Goal: Information Seeking & Learning: Learn about a topic

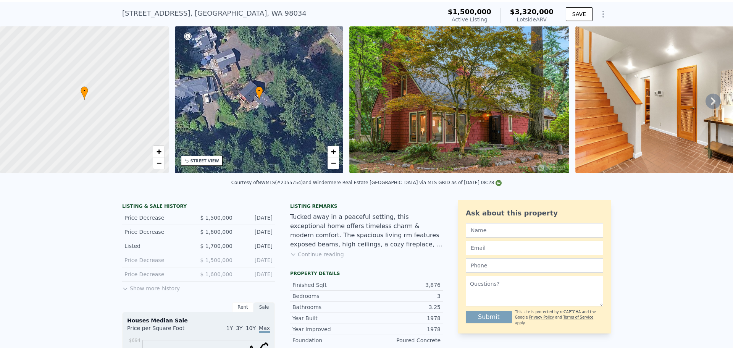
scroll to position [36, 0]
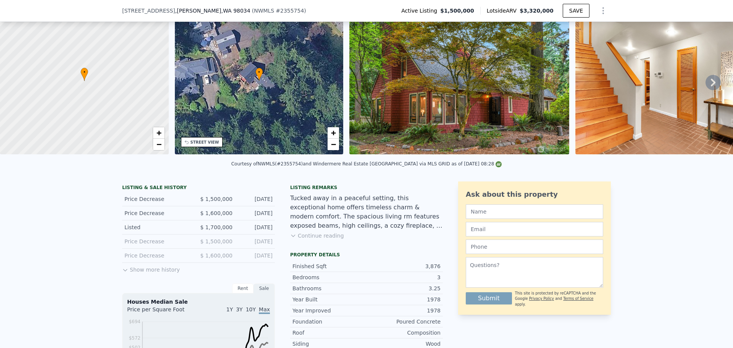
click at [316, 239] on button "Continue reading" at bounding box center [317, 236] width 54 height 8
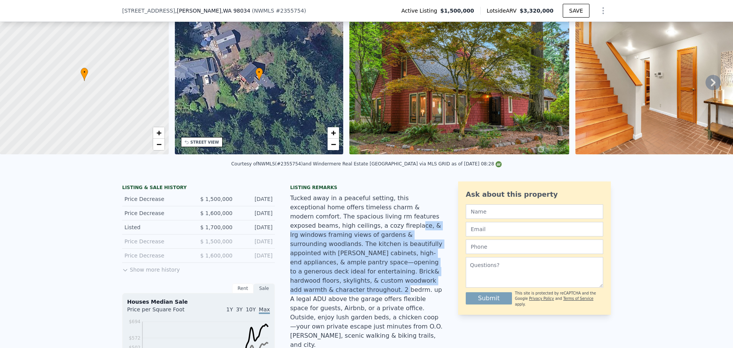
drag, startPoint x: 303, startPoint y: 230, endPoint x: 442, endPoint y: 274, distance: 146.6
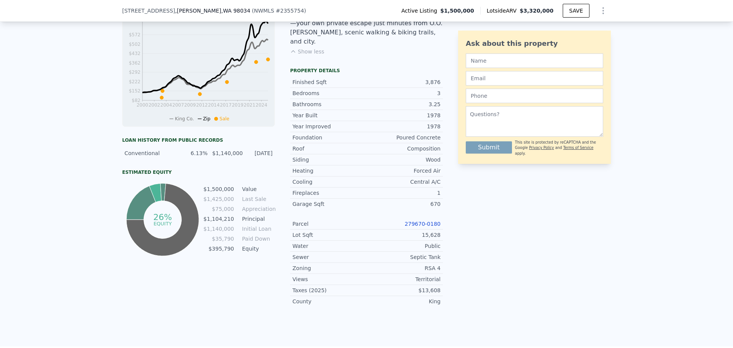
scroll to position [379, 0]
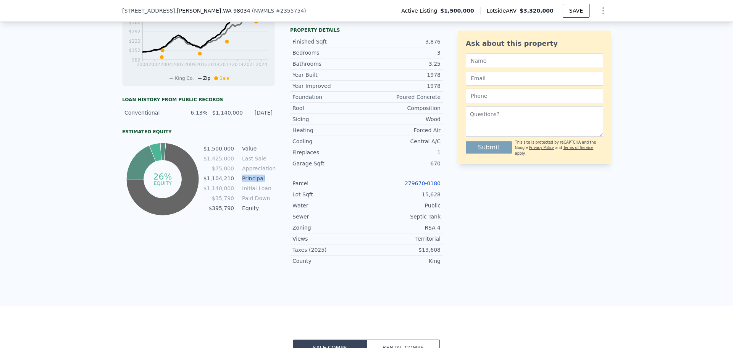
drag, startPoint x: 237, startPoint y: 183, endPoint x: 269, endPoint y: 183, distance: 32.5
click at [269, 182] on tr "$1,104,210 Principal" at bounding box center [239, 178] width 72 height 8
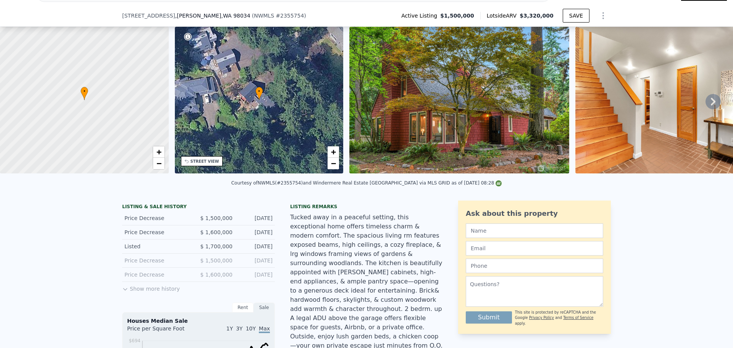
scroll to position [38, 0]
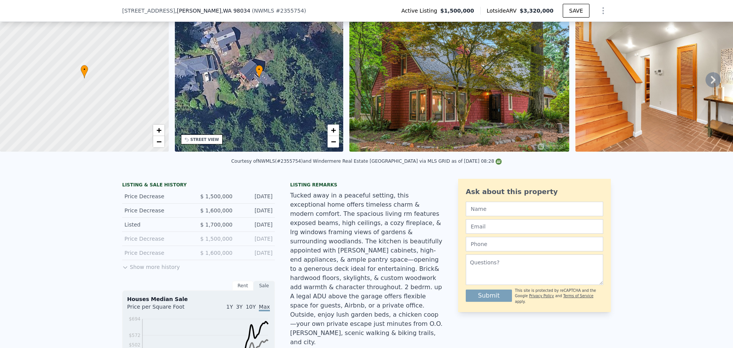
click at [164, 270] on button "Show more history" at bounding box center [151, 265] width 58 height 11
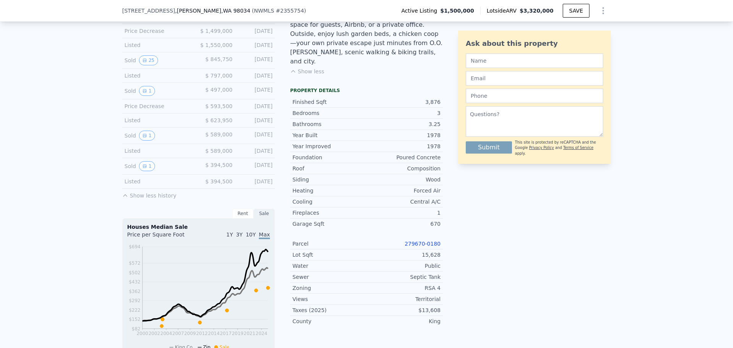
scroll to position [305, 0]
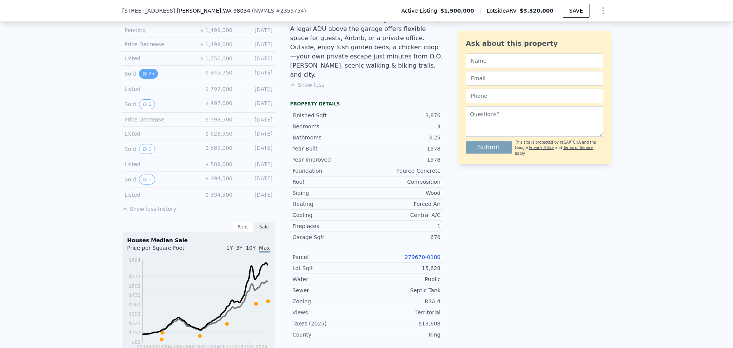
click at [147, 79] on button "25" at bounding box center [148, 74] width 19 height 10
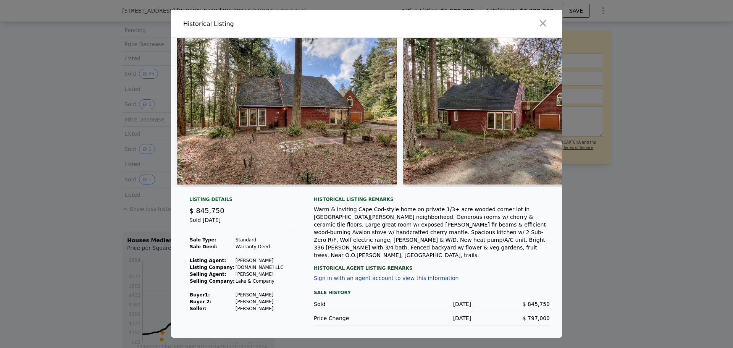
click at [309, 117] on img at bounding box center [287, 111] width 220 height 147
click at [312, 99] on img at bounding box center [287, 111] width 220 height 147
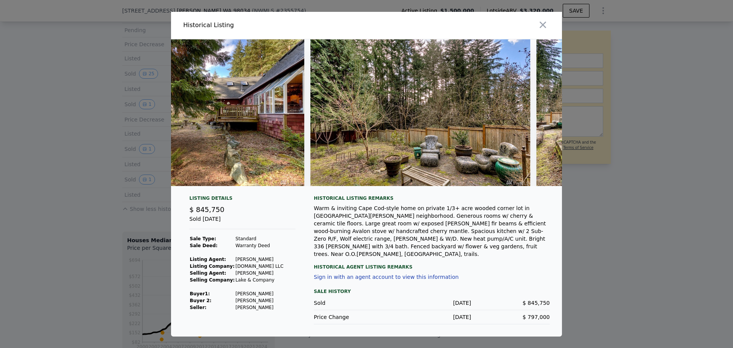
scroll to position [0, 4922]
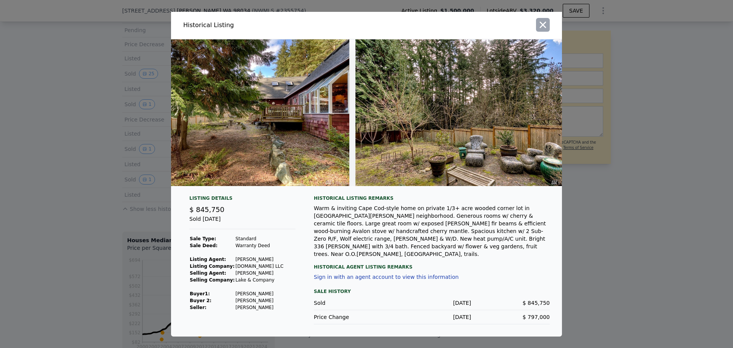
click at [540, 26] on icon "button" at bounding box center [543, 24] width 6 height 6
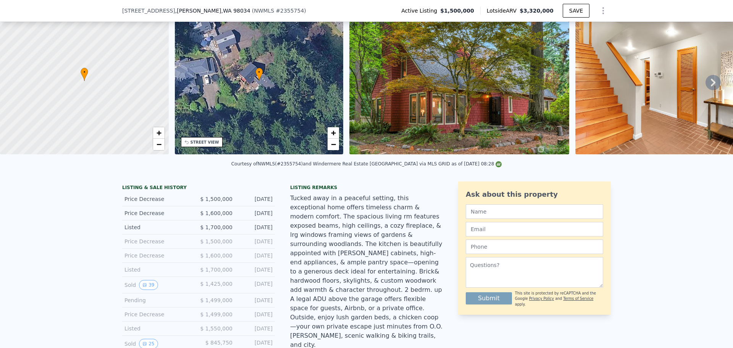
scroll to position [74, 0]
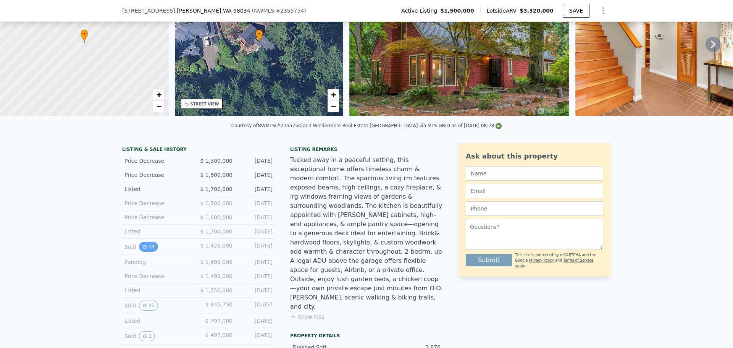
click at [144, 252] on button "39" at bounding box center [148, 247] width 19 height 10
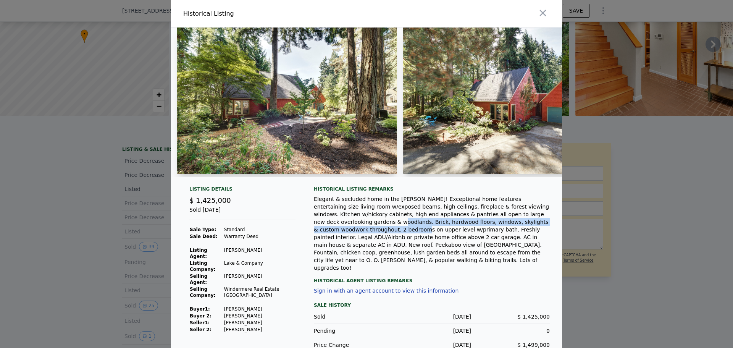
drag, startPoint x: 498, startPoint y: 219, endPoint x: 488, endPoint y: 225, distance: 12.2
click at [488, 225] on div "Elegant & secluded home in the [PERSON_NAME]! Exceptional home features enterta…" at bounding box center [432, 233] width 236 height 76
click at [503, 237] on div "Elegant & secluded home in the [PERSON_NAME]! Exceptional home features enterta…" at bounding box center [432, 233] width 236 height 76
drag, startPoint x: 444, startPoint y: 225, endPoint x: 547, endPoint y: 226, distance: 103.1
click at [547, 226] on div "Listing Details $ 1,425,000 Sold [DATE] Sale Type: Standard Sale Deed: Warranty…" at bounding box center [366, 282] width 391 height 192
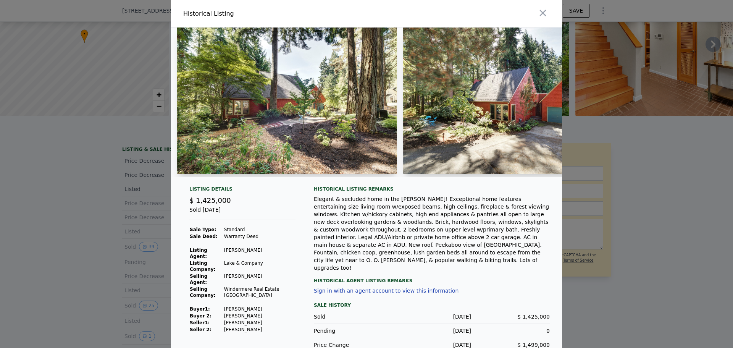
click at [494, 216] on div "Elegant & secluded home in the [PERSON_NAME]! Exceptional home features enterta…" at bounding box center [432, 233] width 236 height 76
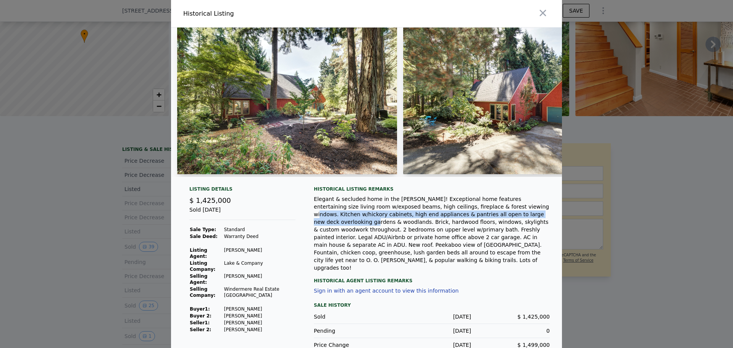
drag, startPoint x: 465, startPoint y: 211, endPoint x: 474, endPoint y: 218, distance: 10.6
click at [474, 218] on div "Elegant & secluded home in the [PERSON_NAME]! Exceptional home features enterta…" at bounding box center [432, 233] width 236 height 76
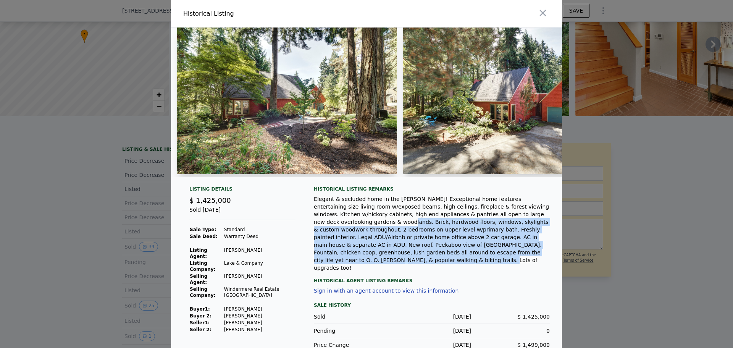
drag, startPoint x: 502, startPoint y: 220, endPoint x: 548, endPoint y: 257, distance: 58.9
click at [548, 257] on div "Listing Details $ 1,425,000 Sold [DATE] Sale Type: Standard Sale Deed: Warranty…" at bounding box center [366, 282] width 391 height 192
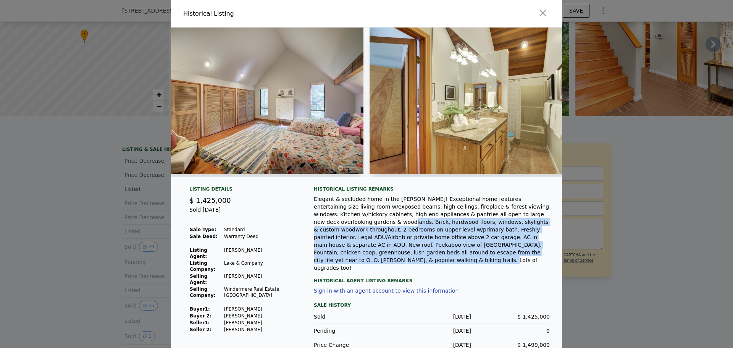
scroll to position [0, 3432]
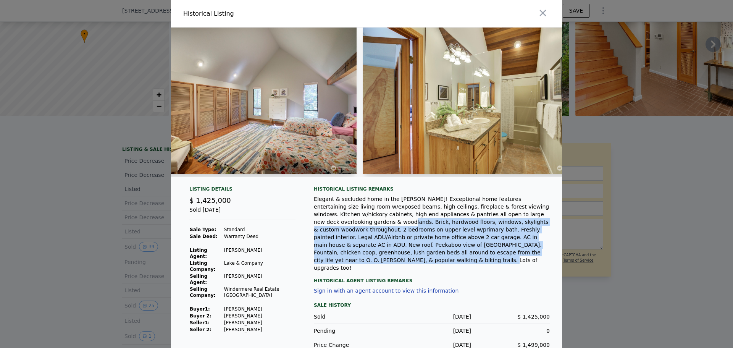
click at [396, 103] on img at bounding box center [473, 100] width 220 height 147
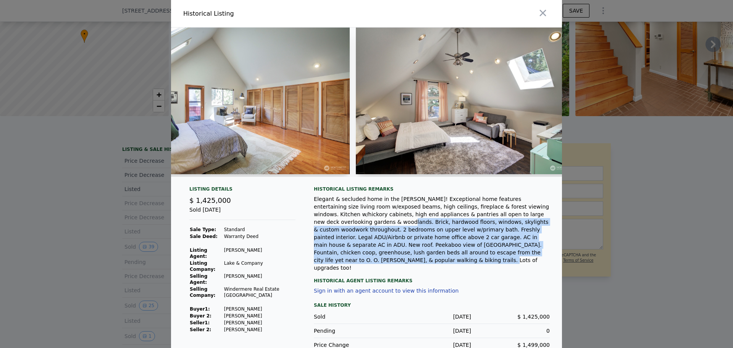
scroll to position [0, 4124]
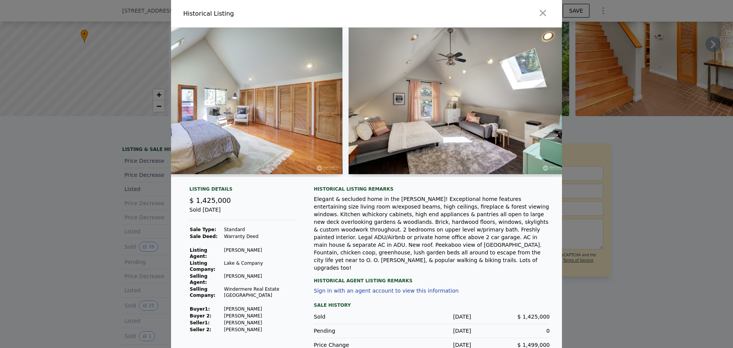
drag, startPoint x: 413, startPoint y: 174, endPoint x: 419, endPoint y: 174, distance: 6.1
click at [419, 174] on div at bounding box center [459, 101] width 220 height 149
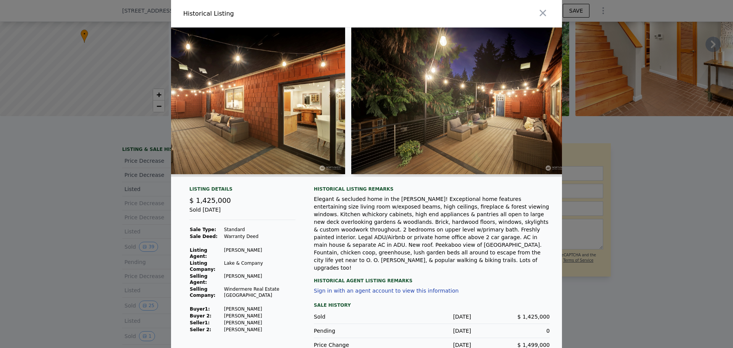
scroll to position [0, 7252]
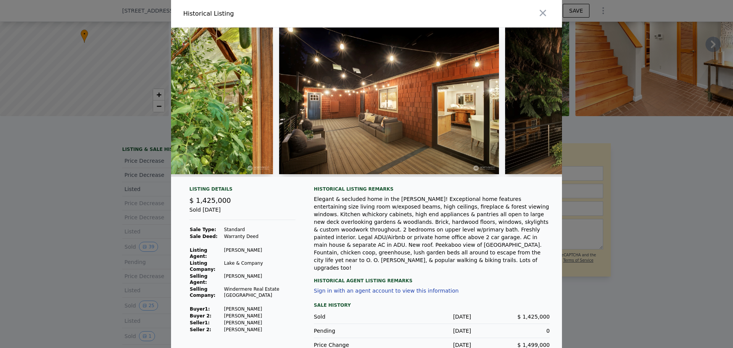
drag, startPoint x: 530, startPoint y: 158, endPoint x: 497, endPoint y: 188, distance: 45.1
click at [492, 198] on div "Historical Listing remarks Elegant & secluded home in the [PERSON_NAME]! Except…" at bounding box center [432, 229] width 236 height 86
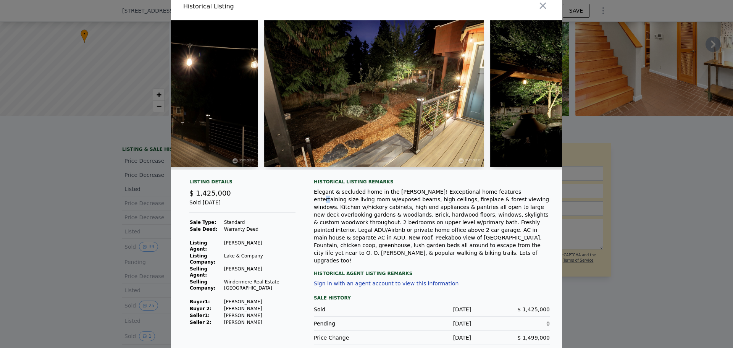
scroll to position [0, 0]
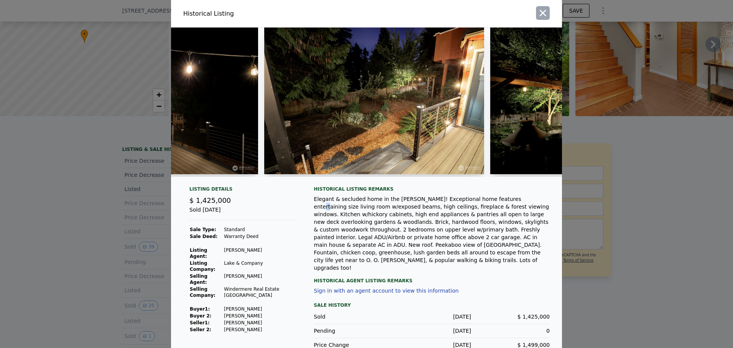
click at [540, 12] on icon "button" at bounding box center [543, 13] width 6 height 6
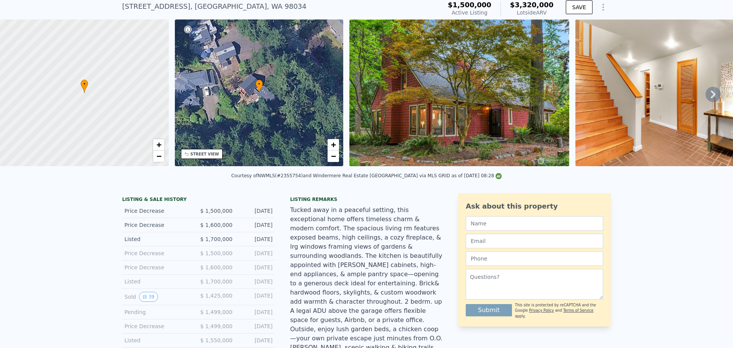
scroll to position [3, 0]
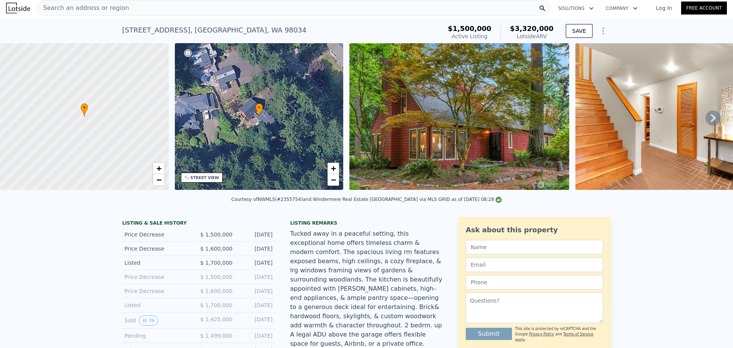
click at [406, 120] on img at bounding box center [459, 116] width 220 height 147
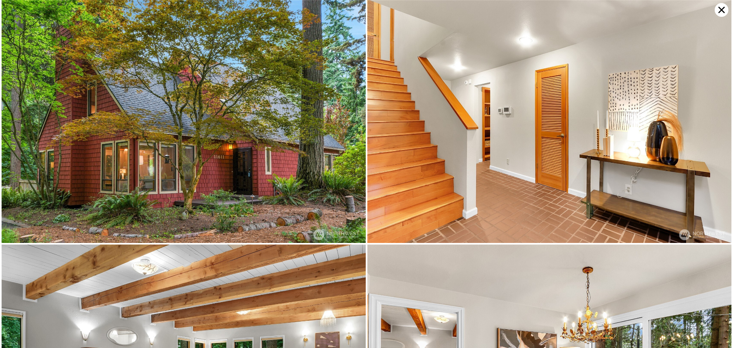
click at [222, 145] on img at bounding box center [184, 121] width 364 height 243
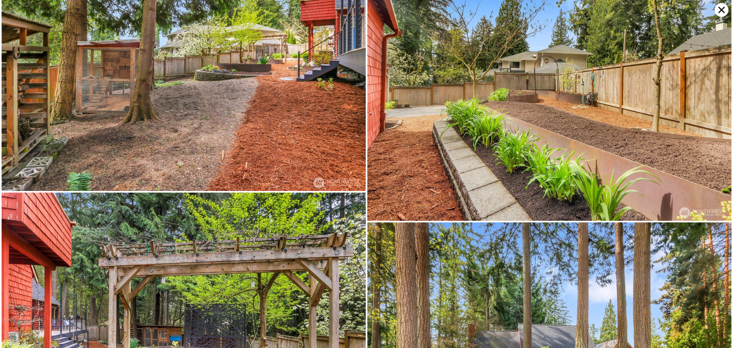
scroll to position [3180, 0]
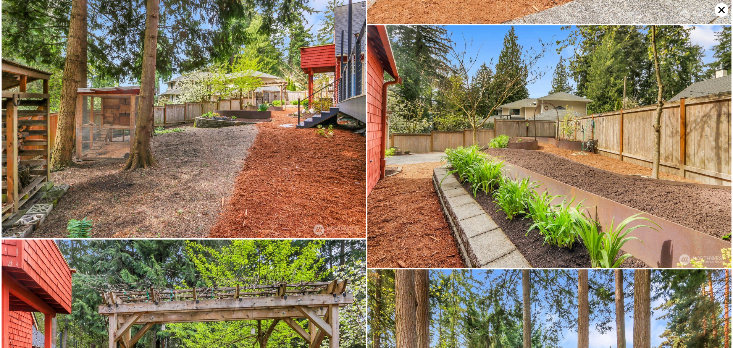
click at [719, 12] on icon at bounding box center [722, 10] width 14 height 14
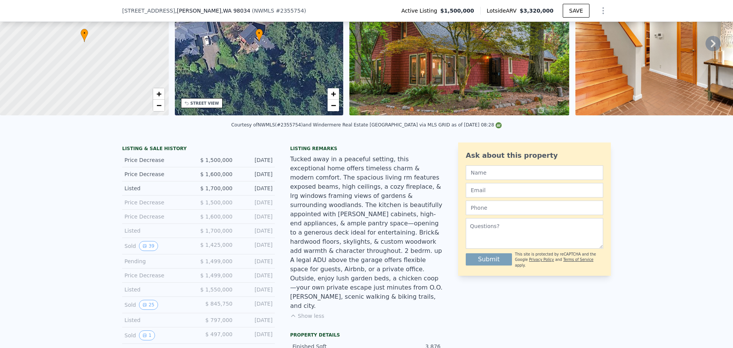
scroll to position [112, 0]
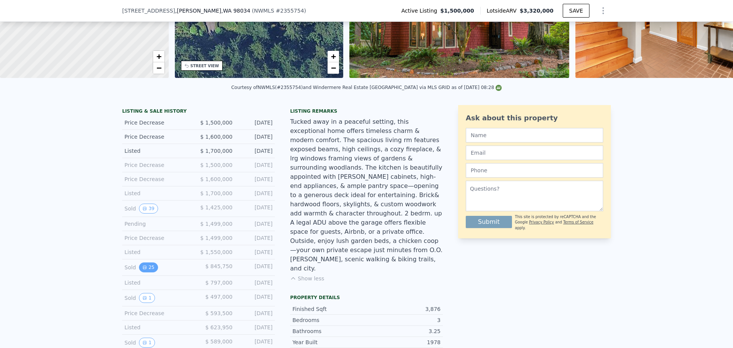
click at [145, 272] on button "25" at bounding box center [148, 267] width 19 height 10
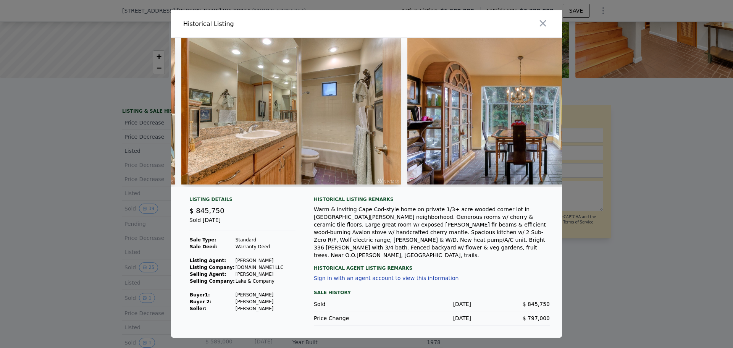
scroll to position [0, 1868]
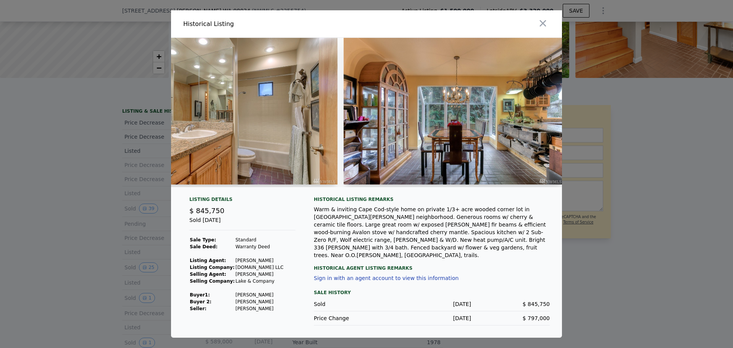
click at [73, 159] on div at bounding box center [366, 174] width 733 height 348
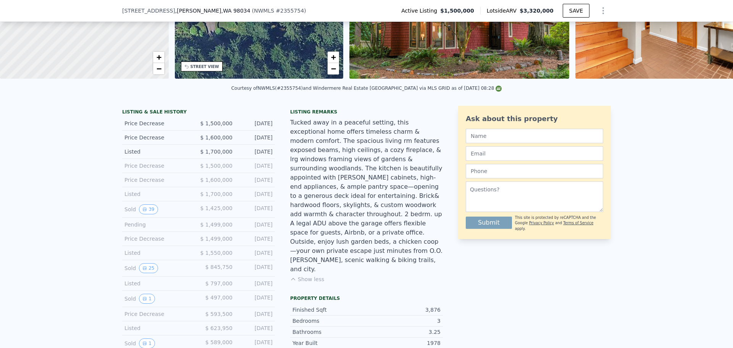
scroll to position [0, 0]
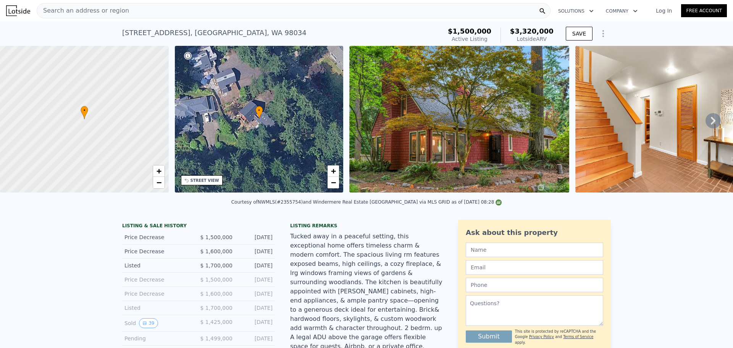
click at [21, 10] on img at bounding box center [18, 10] width 24 height 11
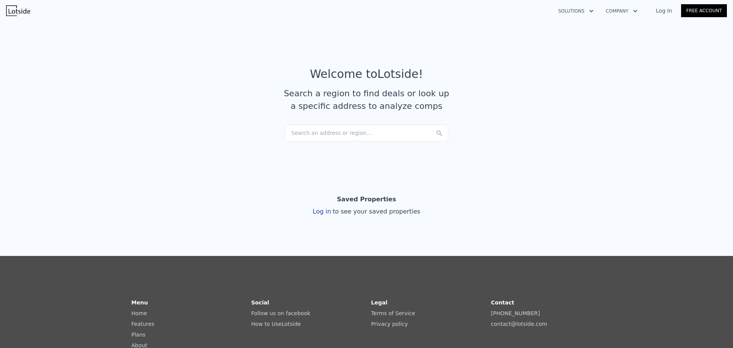
click at [340, 134] on div "Search an address or region..." at bounding box center [366, 132] width 163 height 17
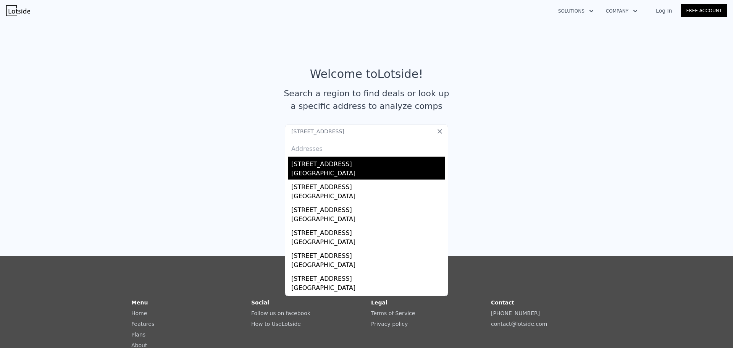
type input "11611 73rd Place NE, Kirkland, WA 98034"
click at [325, 175] on div "Kirkland, WA 98034" at bounding box center [367, 174] width 153 height 11
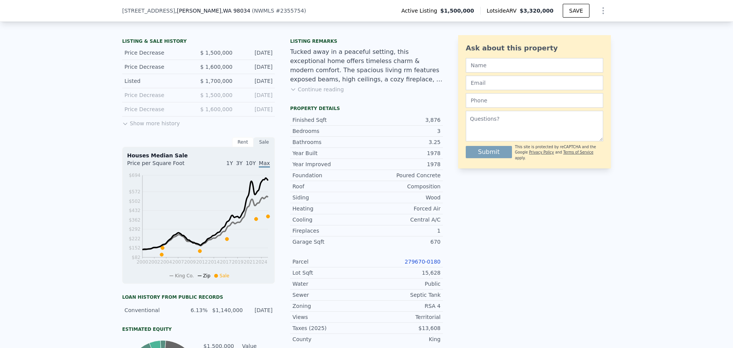
scroll to position [188, 0]
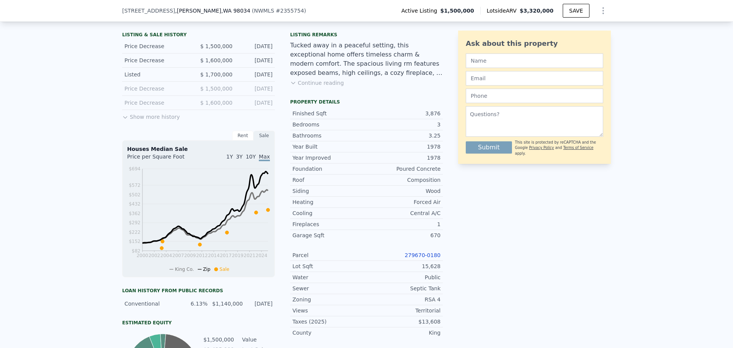
click at [160, 121] on button "Show more history" at bounding box center [151, 115] width 58 height 11
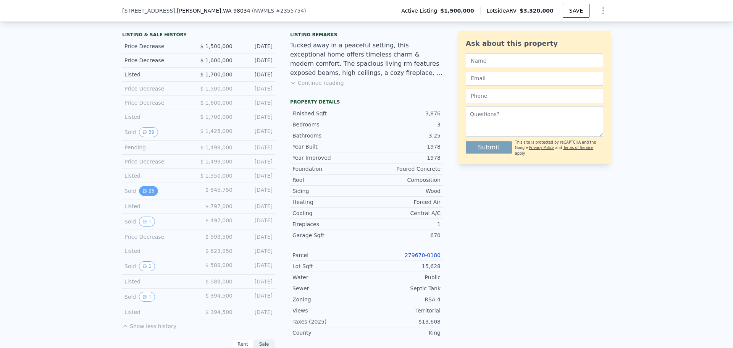
click at [147, 196] on button "25" at bounding box center [148, 191] width 19 height 10
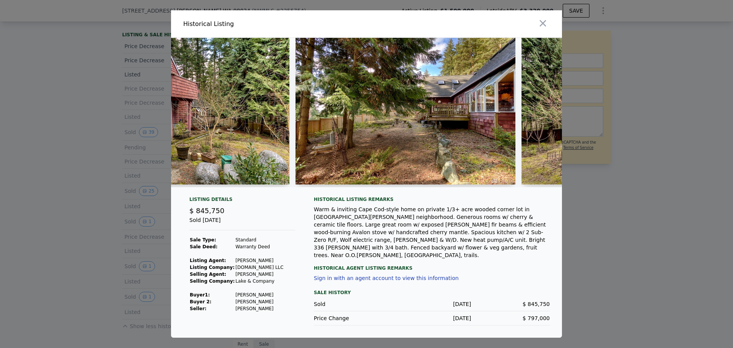
scroll to position [0, 5174]
